Goal: Complete application form: Complete application form

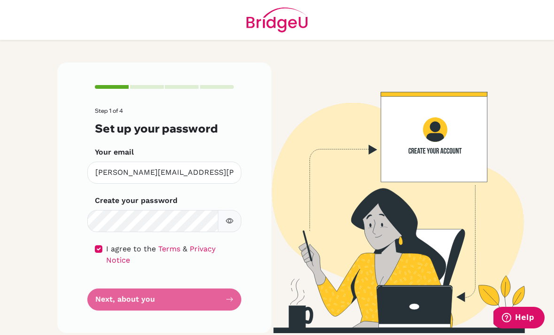
click at [207, 263] on form "Step 1 of 4 Set up your password Your email [PERSON_NAME][EMAIL_ADDRESS][PERSON…" at bounding box center [164, 208] width 139 height 203
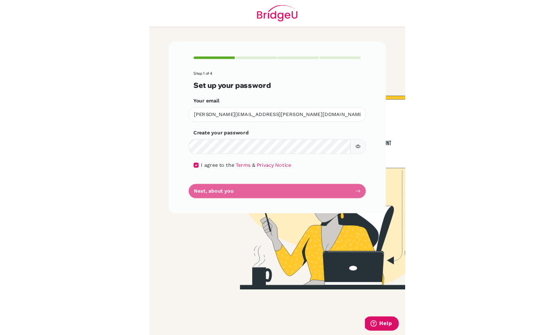
scroll to position [30, 0]
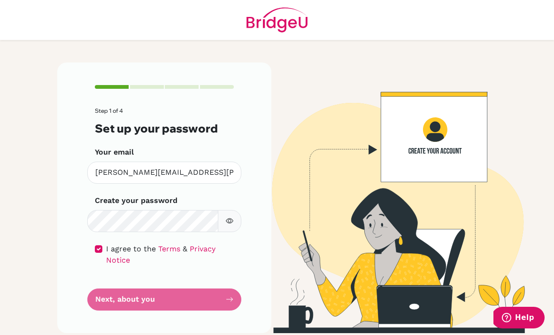
click at [511, 315] on icon "Help" at bounding box center [506, 317] width 9 height 9
click at [373, 232] on img at bounding box center [389, 197] width 450 height 270
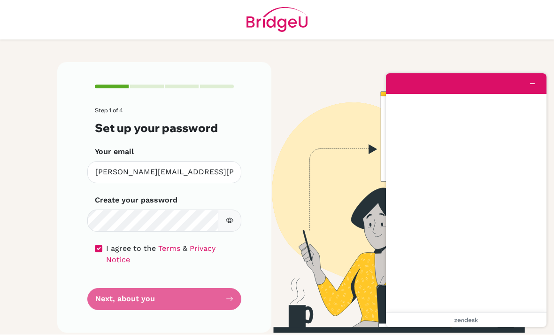
scroll to position [0, 0]
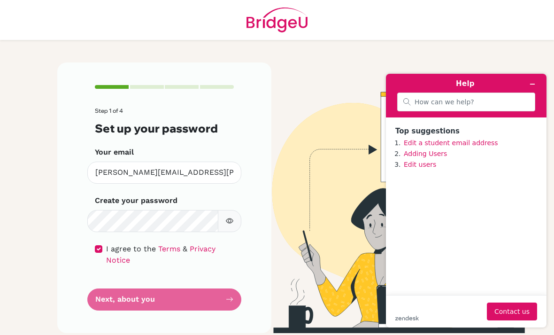
click at [509, 325] on footer "zendesk .cls-1{fill:#03363d;} Contact us" at bounding box center [466, 311] width 160 height 32
click at [467, 100] on input "search" at bounding box center [471, 102] width 115 height 8
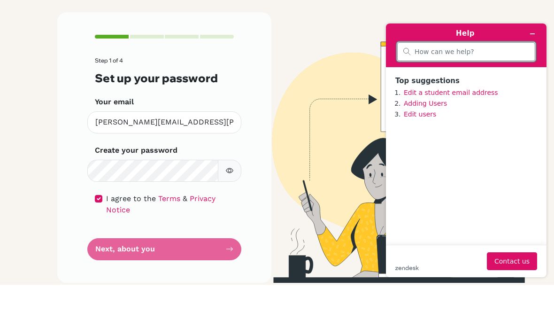
click at [504, 62] on img at bounding box center [389, 197] width 450 height 270
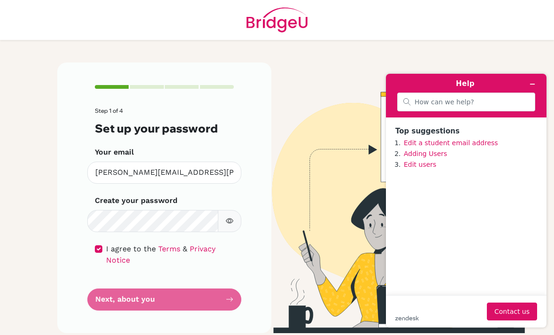
click at [505, 31] on main "Step 1 of 4 Set up your password Your email [PERSON_NAME][EMAIL_ADDRESS][PERSON…" at bounding box center [277, 167] width 554 height 335
click at [351, 127] on img at bounding box center [389, 197] width 450 height 270
click at [469, 79] on h1 "Help" at bounding box center [465, 83] width 93 height 11
click at [537, 84] on button "Minimize widget" at bounding box center [532, 83] width 15 height 13
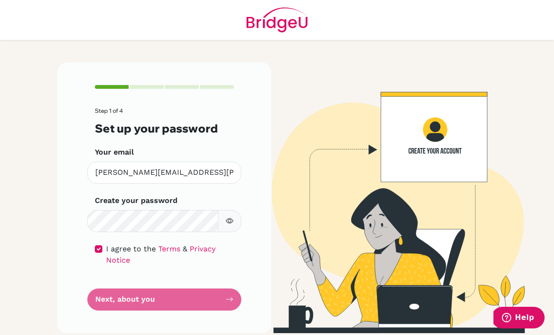
click at [163, 297] on form "Step 1 of 4 Set up your password Your email [PERSON_NAME][EMAIL_ADDRESS][PERSON…" at bounding box center [164, 208] width 139 height 203
click at [169, 303] on form "Step 1 of 4 Set up your password Your email [PERSON_NAME][EMAIL_ADDRESS][PERSON…" at bounding box center [164, 208] width 139 height 203
click at [162, 298] on form "Step 1 of 4 Set up your password Your email [PERSON_NAME][EMAIL_ADDRESS][PERSON…" at bounding box center [164, 208] width 139 height 203
click at [164, 300] on form "Step 1 of 4 Set up your password Your email [PERSON_NAME][EMAIL_ADDRESS][PERSON…" at bounding box center [164, 208] width 139 height 203
click at [93, 250] on div "Step 1 of 4 Set up your password Your email [PERSON_NAME][EMAIL_ADDRESS][PERSON…" at bounding box center [164, 197] width 214 height 270
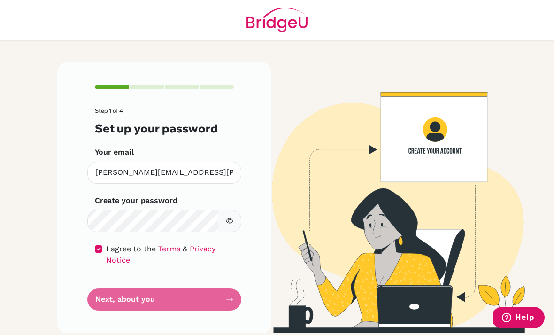
click at [100, 248] on input "checkbox" at bounding box center [99, 249] width 8 height 8
click at [96, 248] on input "checkbox" at bounding box center [99, 249] width 8 height 8
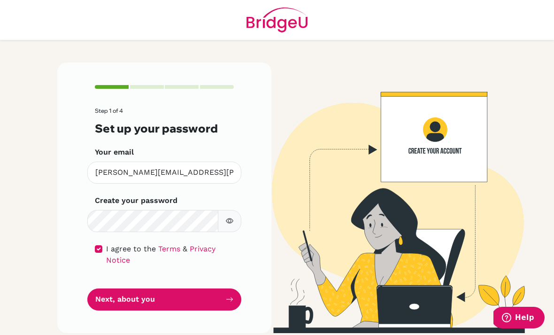
click at [151, 305] on button "Next, about you" at bounding box center [164, 299] width 154 height 22
click at [191, 303] on button "Next, about you" at bounding box center [164, 299] width 154 height 22
click at [212, 301] on button "Next, about you" at bounding box center [164, 299] width 154 height 22
click at [97, 251] on input "checkbox" at bounding box center [99, 249] width 8 height 8
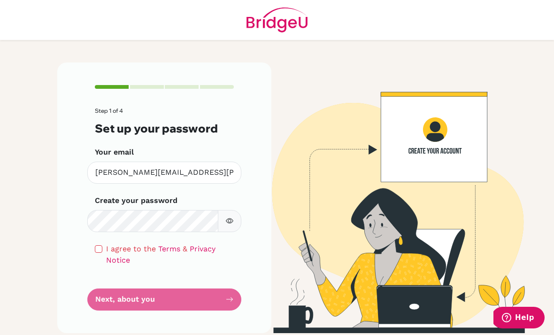
click at [210, 300] on form "Step 1 of 4 Set up your password Your email sara.moreno@colegiobolivar.org Inva…" at bounding box center [164, 208] width 139 height 203
click at [99, 251] on input "checkbox" at bounding box center [99, 249] width 8 height 8
checkbox input "true"
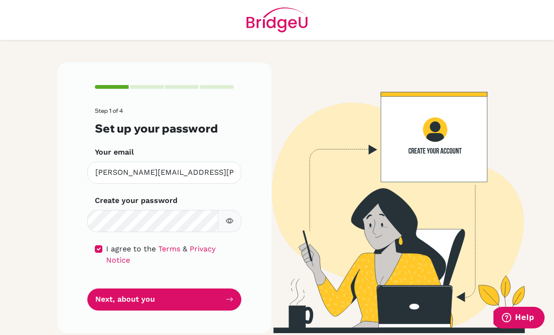
click at [218, 301] on button "Next, about you" at bounding box center [164, 299] width 154 height 22
click at [206, 299] on button "Next, about you" at bounding box center [164, 299] width 154 height 22
click at [205, 294] on button "Next, about you" at bounding box center [164, 299] width 154 height 22
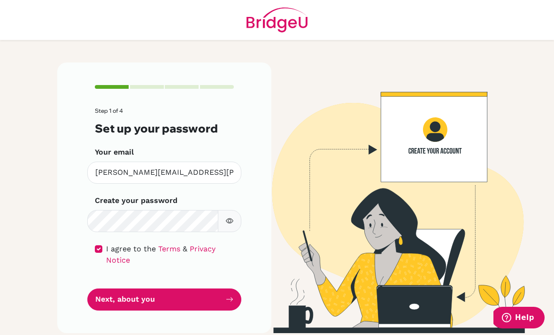
click at [205, 294] on button "Next, about you" at bounding box center [164, 299] width 154 height 22
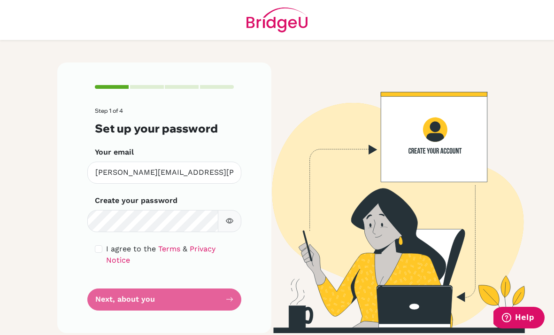
click at [99, 245] on input "checkbox" at bounding box center [99, 249] width 8 height 8
checkbox input "true"
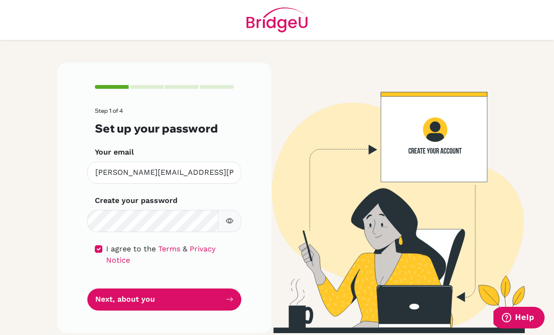
click at [148, 288] on button "Next, about you" at bounding box center [164, 299] width 154 height 22
